Goal: Find specific page/section: Find specific page/section

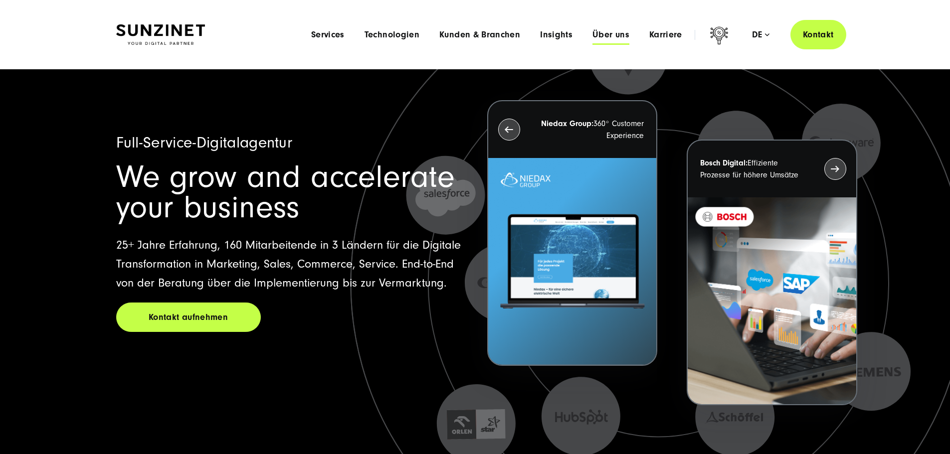
click at [597, 30] on span "Über uns" at bounding box center [610, 35] width 37 height 10
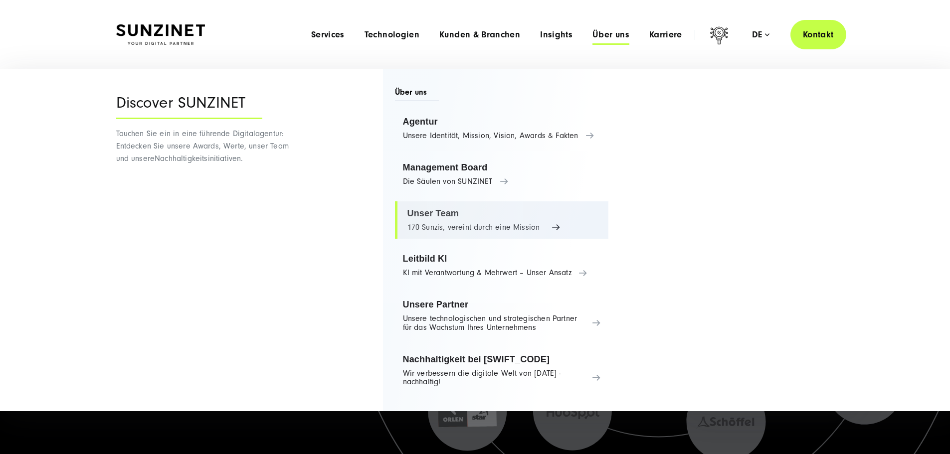
click at [460, 216] on link "Unser Team 170 Sunzis, vereint durch eine Mission" at bounding box center [502, 220] width 214 height 38
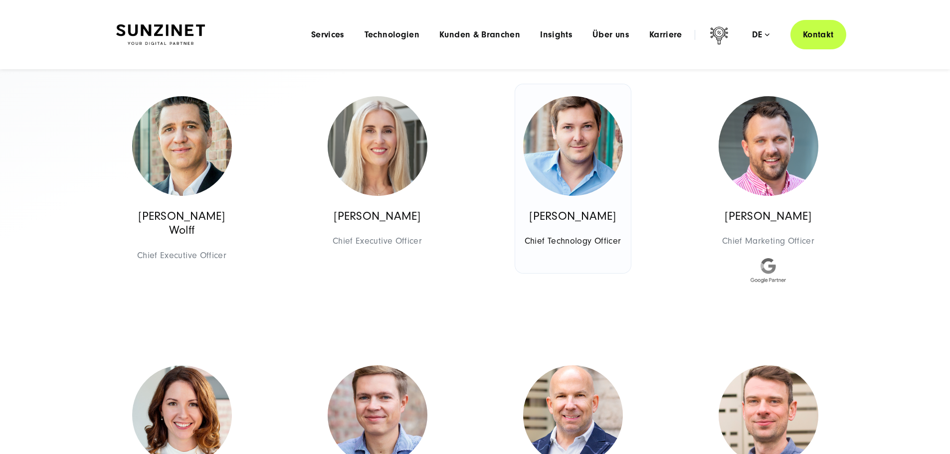
scroll to position [249, 0]
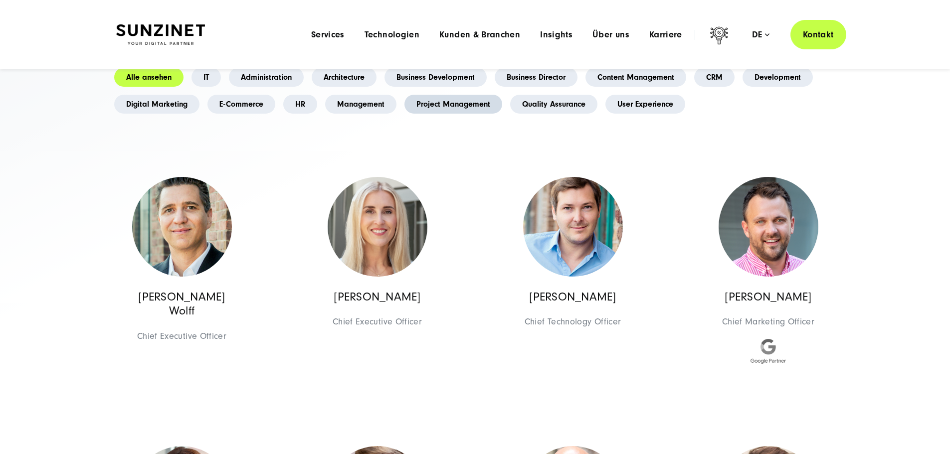
click at [404, 114] on link "Project Management" at bounding box center [453, 104] width 98 height 19
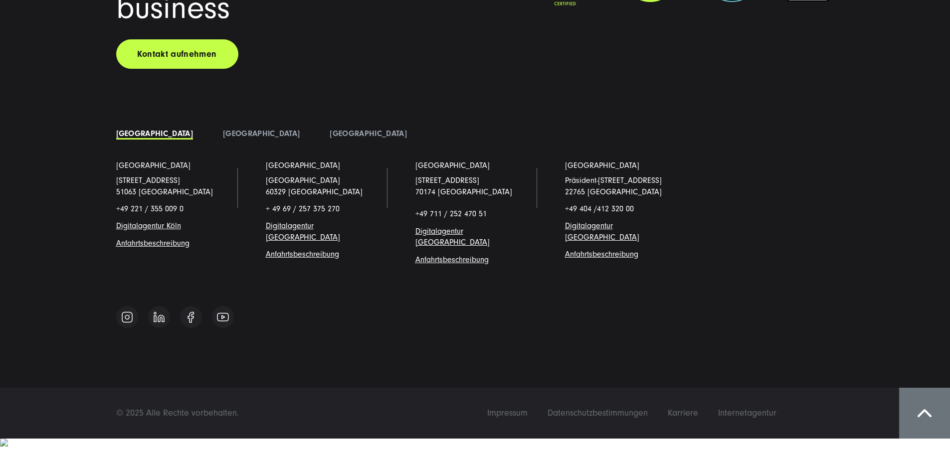
scroll to position [3317, 0]
